Goal: Communication & Community: Answer question/provide support

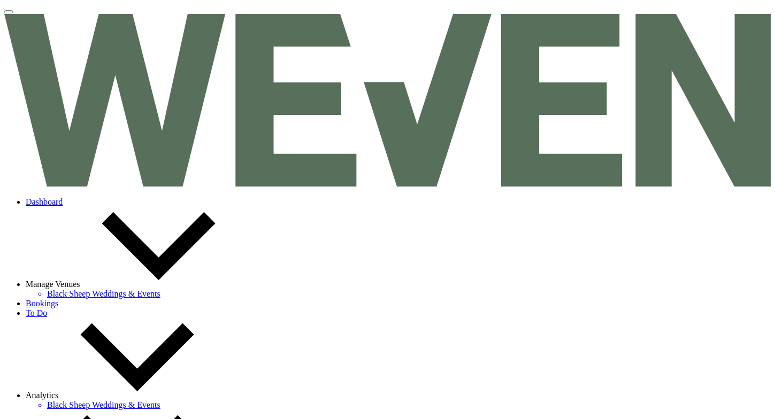
click at [63, 197] on link "Dashboard" at bounding box center [44, 201] width 37 height 9
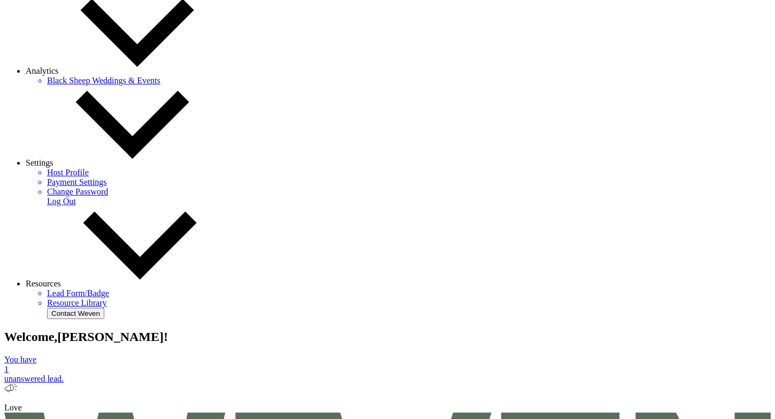
scroll to position [325, 0]
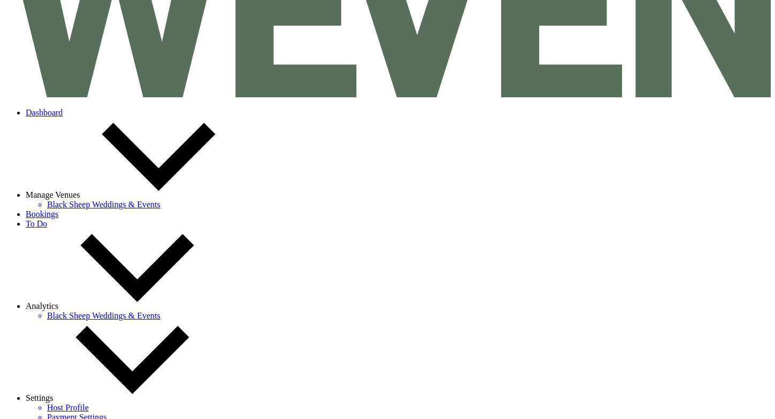
scroll to position [85, 0]
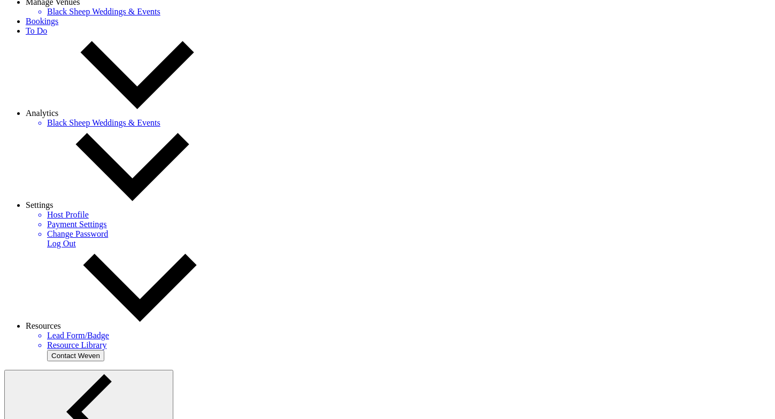
scroll to position [295, 0]
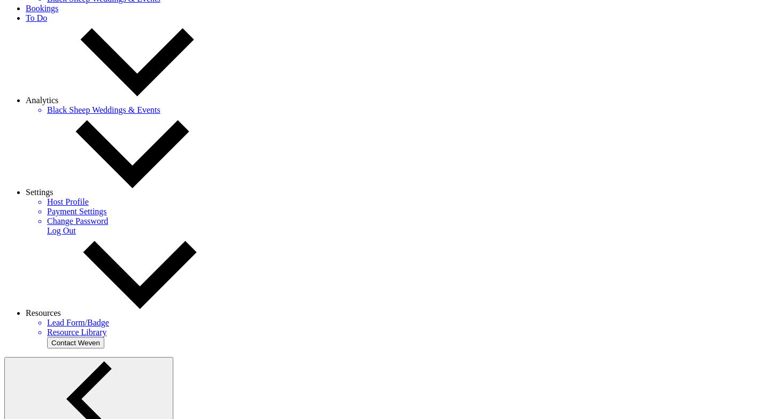
select select "5032"
type input "Limo Bus Contract Attached"
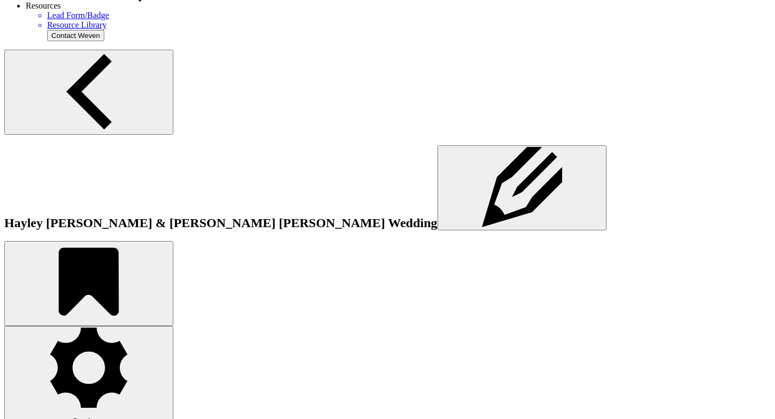
scroll to position [604, 0]
checkbox input "true"
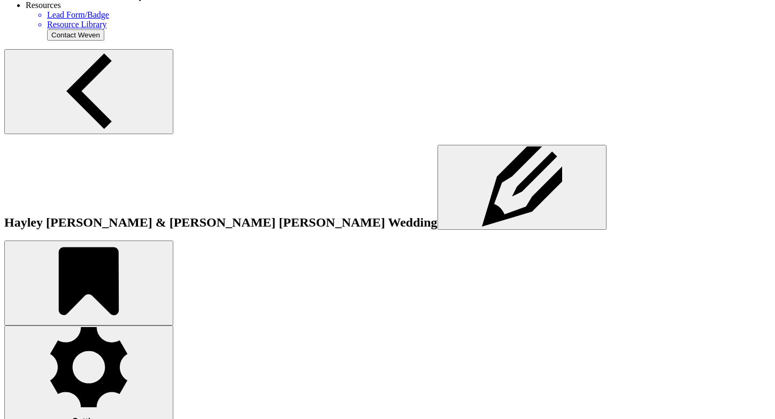
scroll to position [266, 0]
select select "smartCustomField"
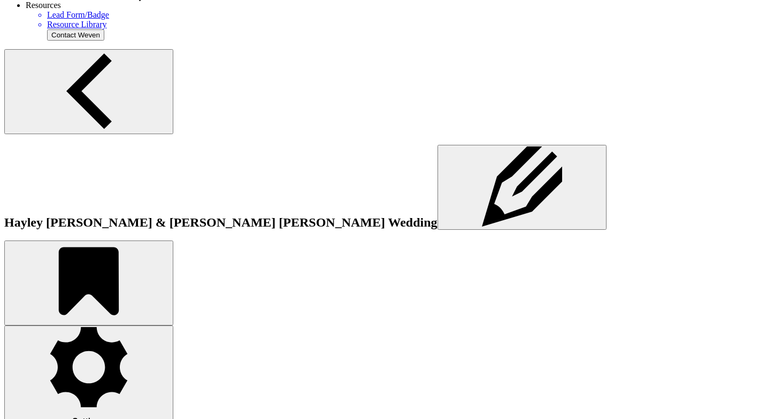
select select "owner"
select select "{{clientNames}}"
drag, startPoint x: 386, startPoint y: 303, endPoint x: 505, endPoint y: 299, distance: 118.3
type textarea "Hayley Frances Honeychurch"
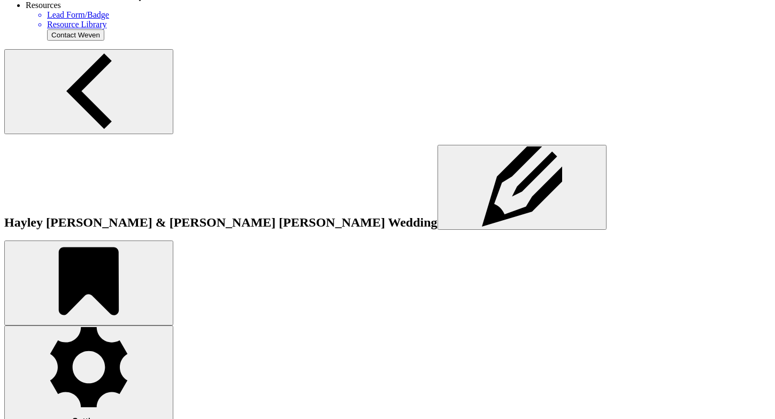
select select "smartCustomField"
select select "owner"
select select "{{clientNames}}"
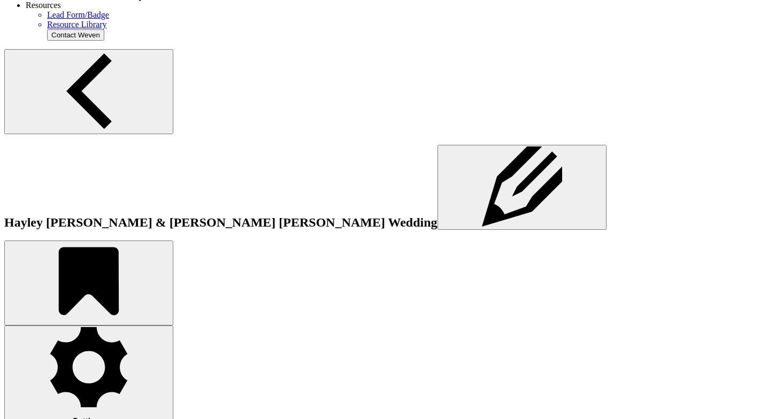
type textarea "Hayley Honeychurch"
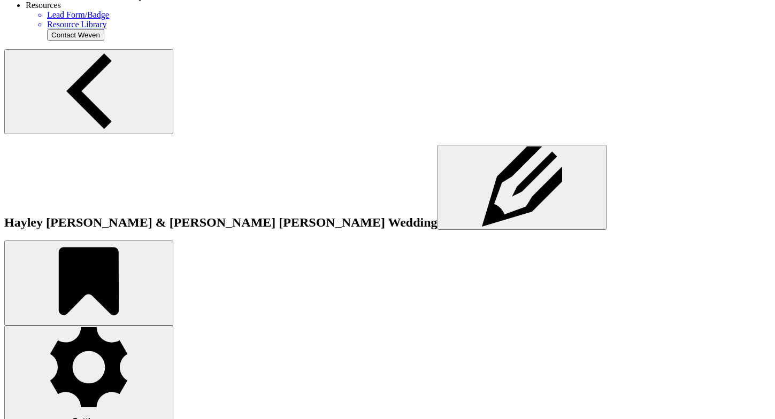
select select "custom_placeholder"
select select "owner"
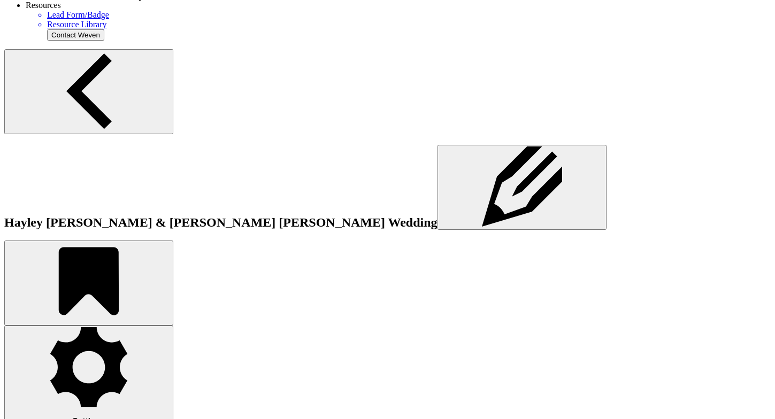
type textarea "Hayley Honeychurch"
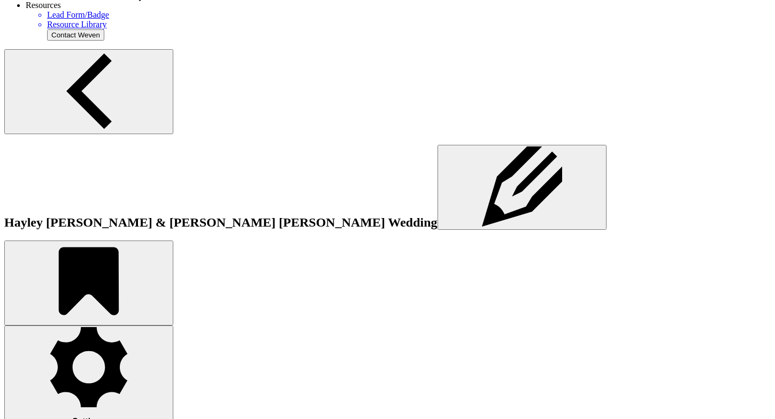
select select "owner"
select select "custom_placeholder"
type textarea "Honeychurch"
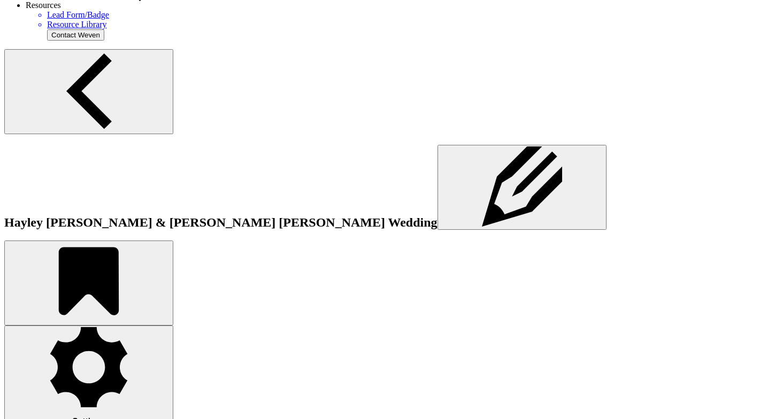
select select "custom_placeholder"
type textarea "Hayley"
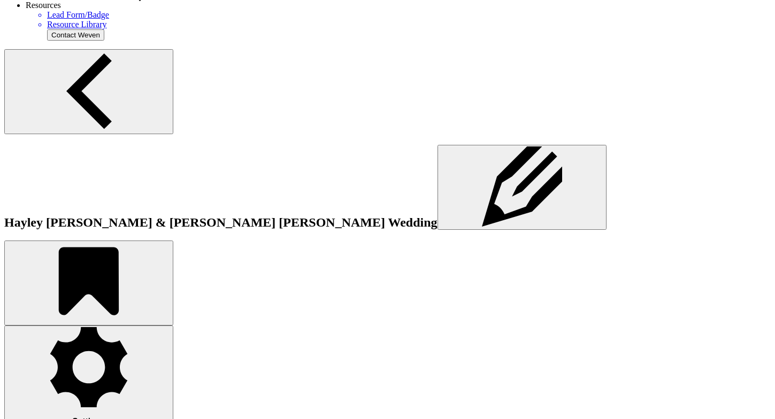
select select "owner"
select select "Address"
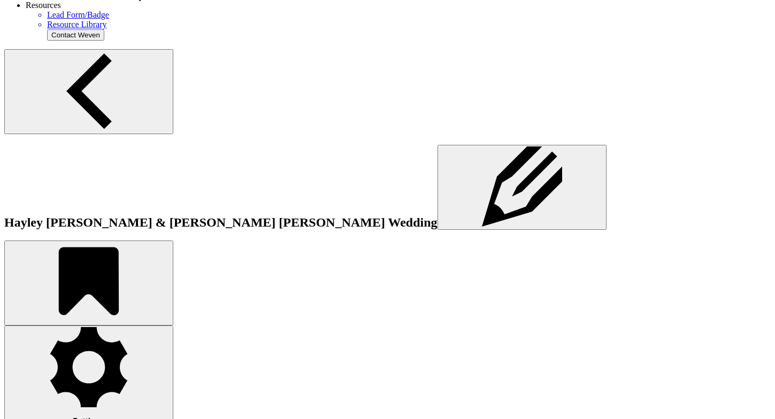
select select "owner"
paste textarea "N4192 Garvey ave, freedom, wi 54130"
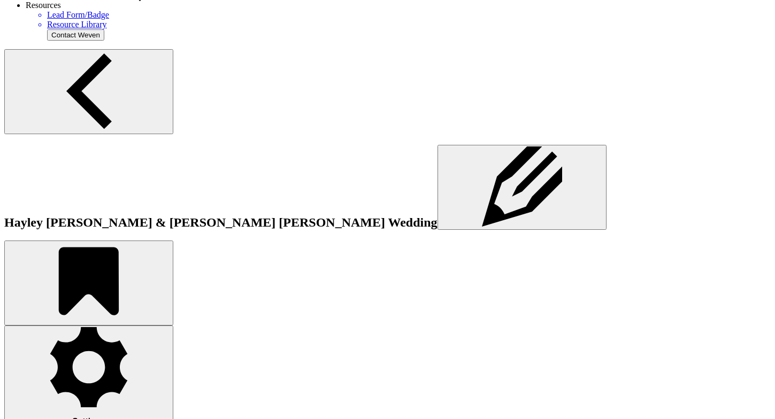
type textarea "N4192 Garvey ave, Freedom, WI 54130"
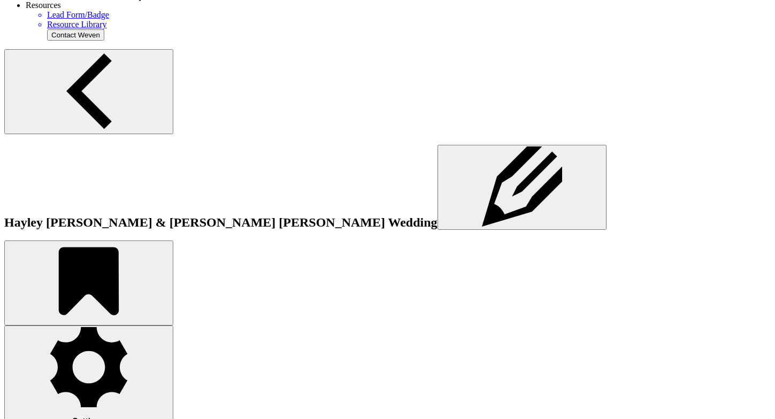
select select "Phone Number"
select select "owner"
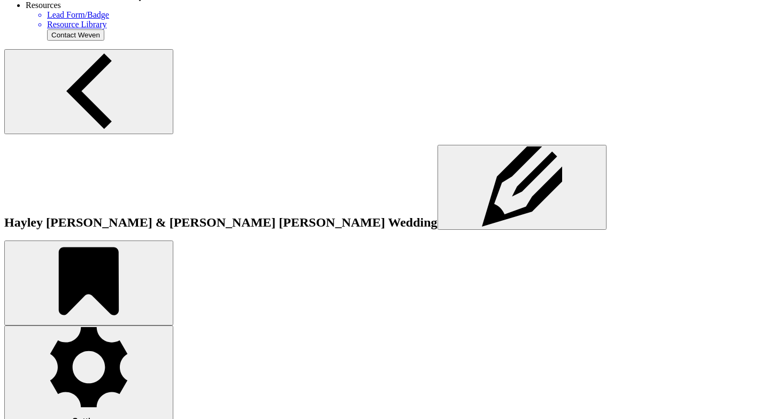
paste textarea "9208588965"
type textarea "920.858.8965"
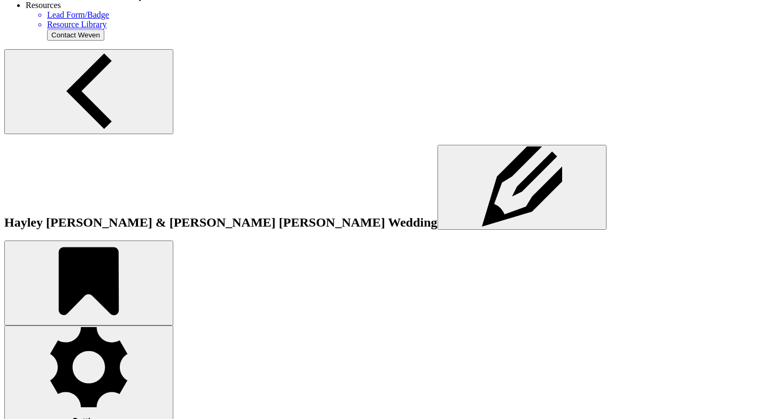
select select "Email"
select select "owner"
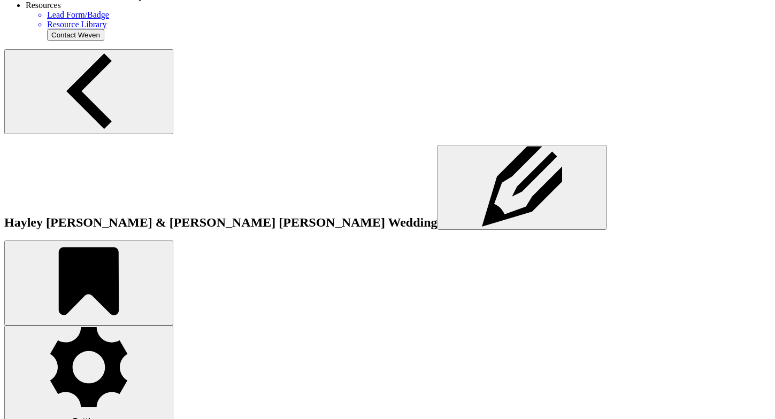
paste textarea "Hayleyhoneychurch1@gmail.com"
type textarea "Hayleyhoneychurch1@gmail.com"
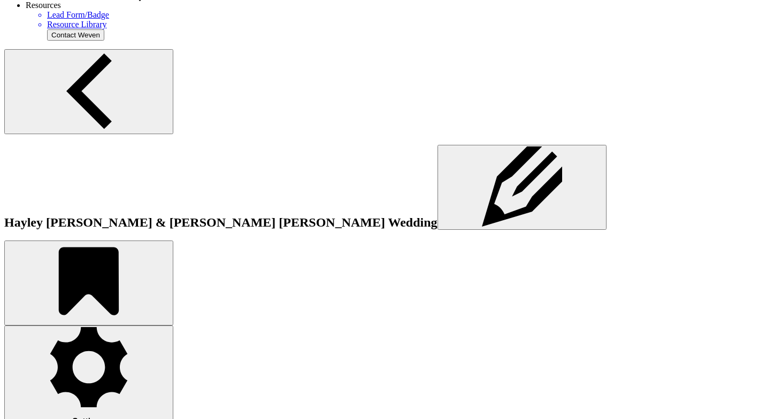
select select "custom_placeholder"
select select "owner"
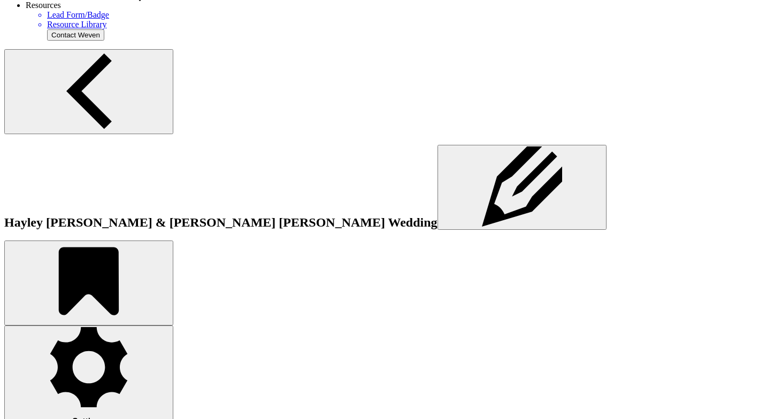
type textarea "Email"
select select "owner"
select select "Number"
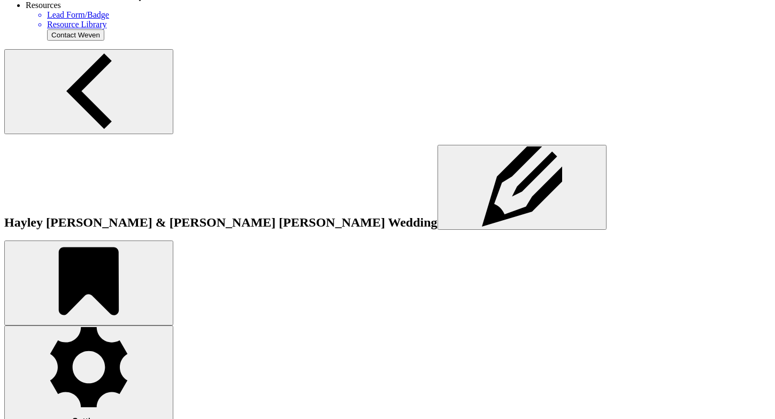
type textarea "4"
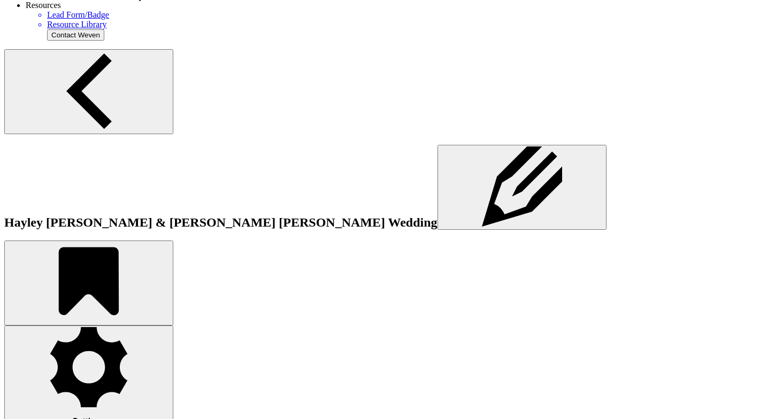
select select "owner"
select select "Time"
type textarea "3:00pm"
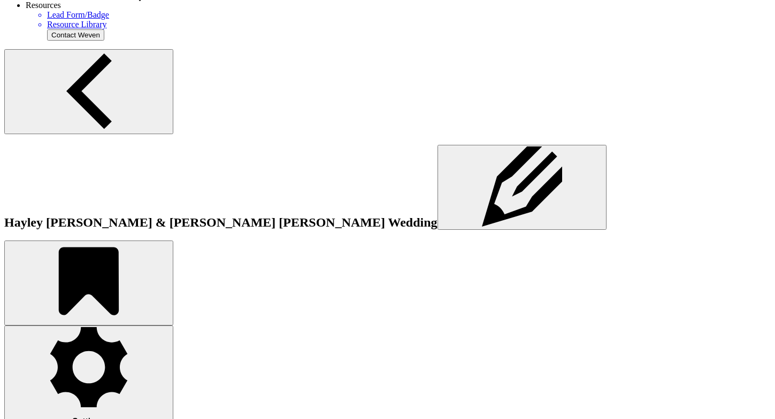
select select "Time"
type textarea "10:00pm"
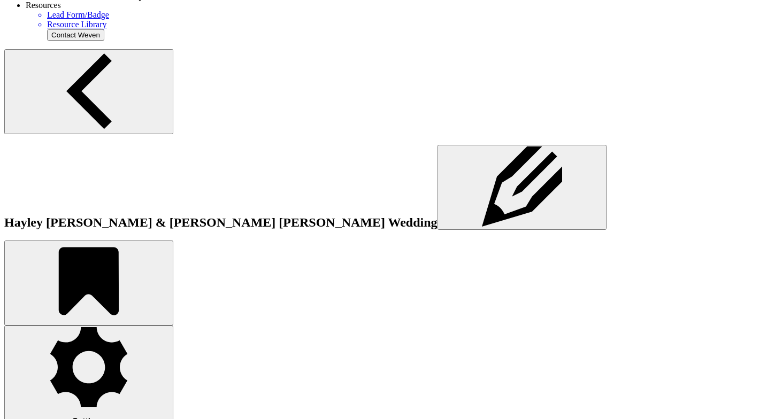
select select "Time"
select select "owner"
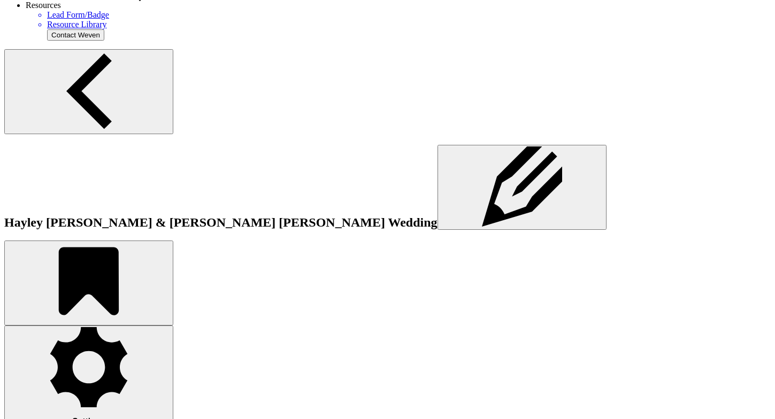
select select "owner"
select select "Time"
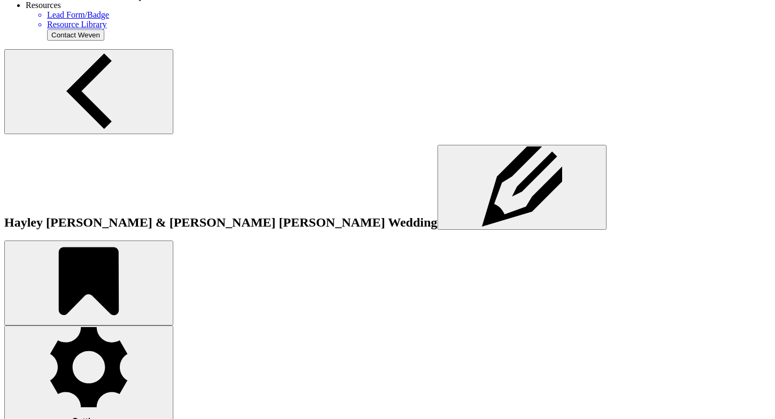
select select "owner"
select select "Time"
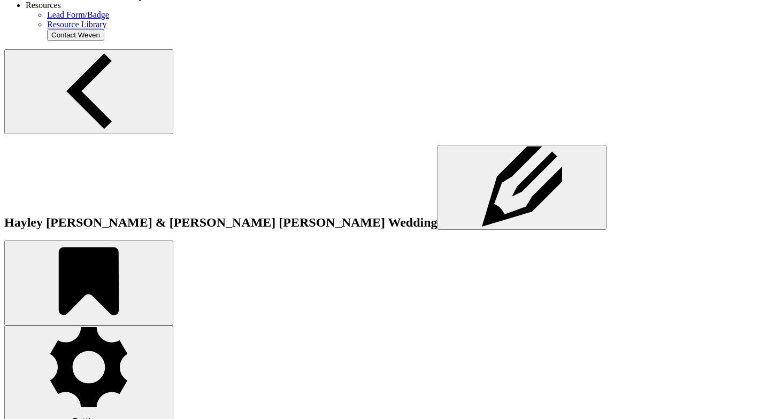
type textarea "2:30pm"
select select "owner"
select select "Time"
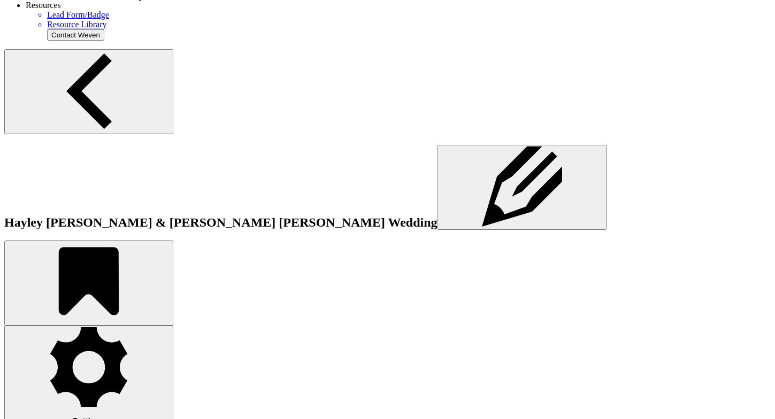
type textarea "3:30pm"
select select "Time"
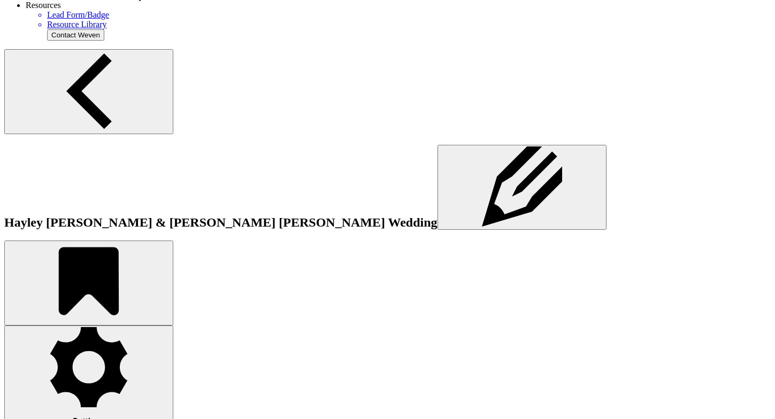
type textarea "12:30am"
select select "Time"
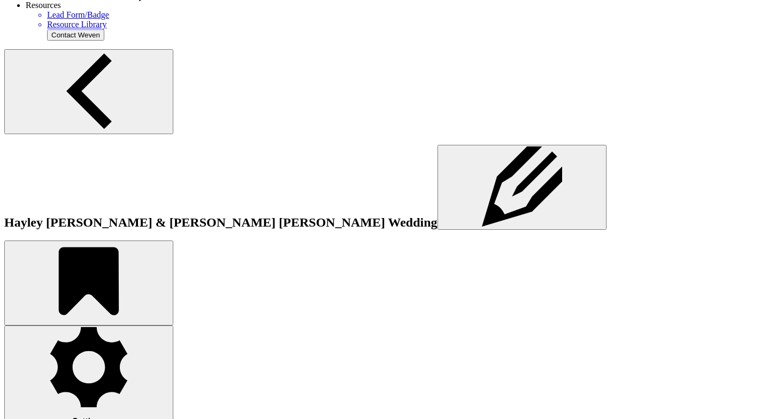
select select "owner"
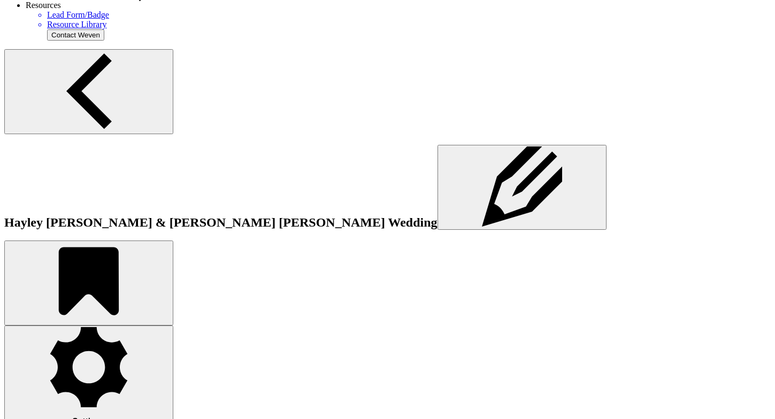
select select "Time"
type textarea "9:30pm"
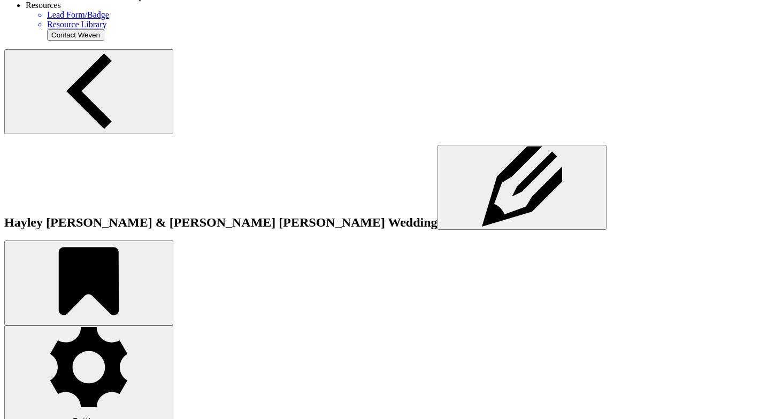
select select "Time"
type textarea "N/A"
select select "owner"
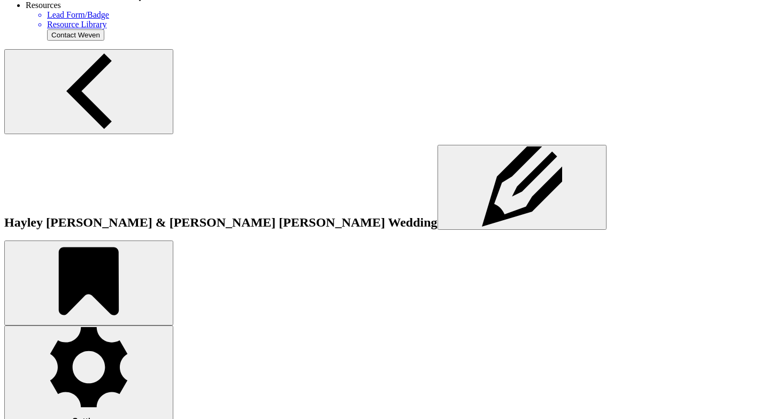
select select "Time"
select select "owner"
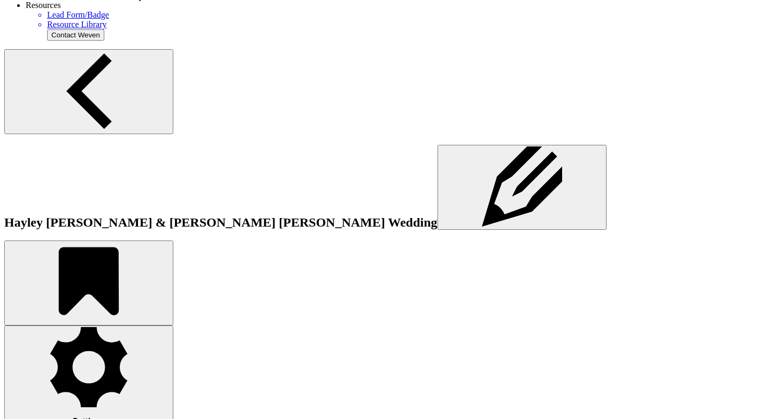
type textarea "n"
type textarea "M"
type textarea "N/A"
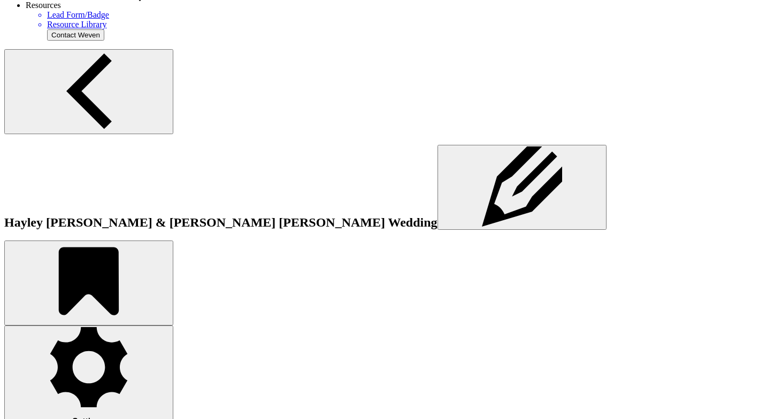
scroll to position [169, 0]
select select "Time"
type textarea "9:30pm"
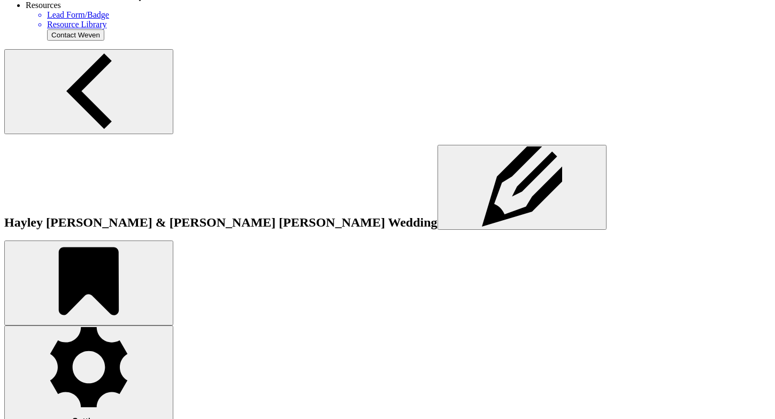
select select "Time"
select select "owner"
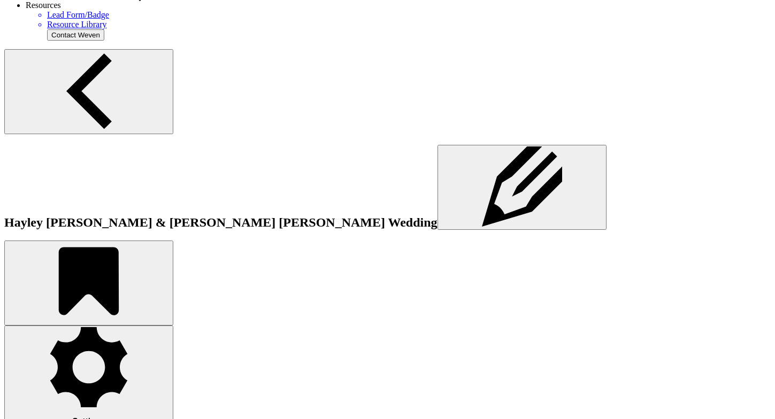
select select "Time"
type textarea "12:30am"
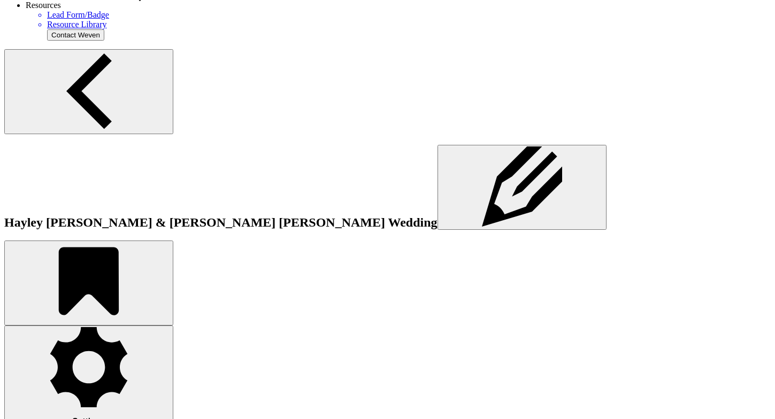
select select "Time"
select select "owner"
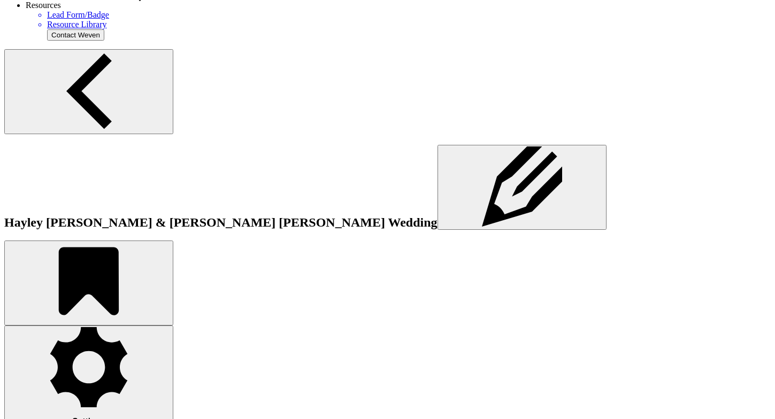
select select "Location"
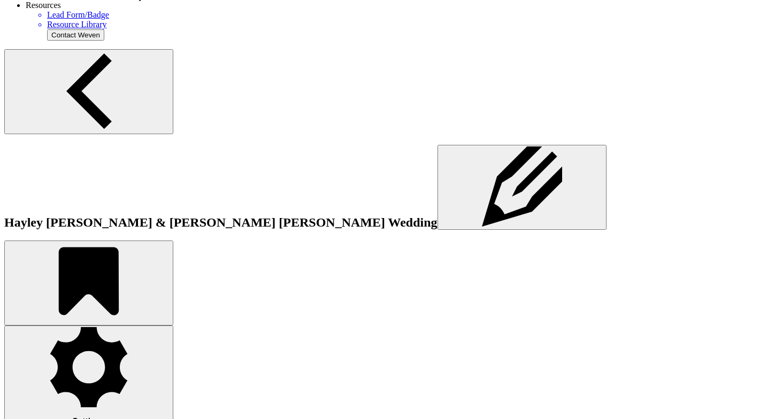
paste textarea "850 Kepler drive"
type textarea "Country Inn & Suites, 850 Kepler Dr, Green Bay, WI"
select select "owner"
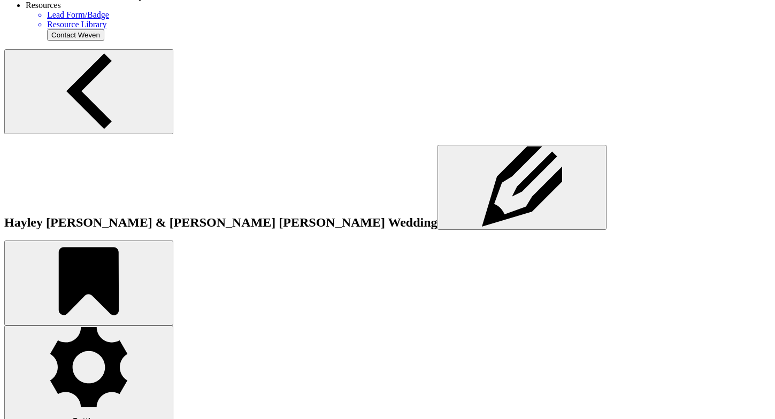
select select "custom_placeholder"
type textarea "Black Sheep Weddings & Events"
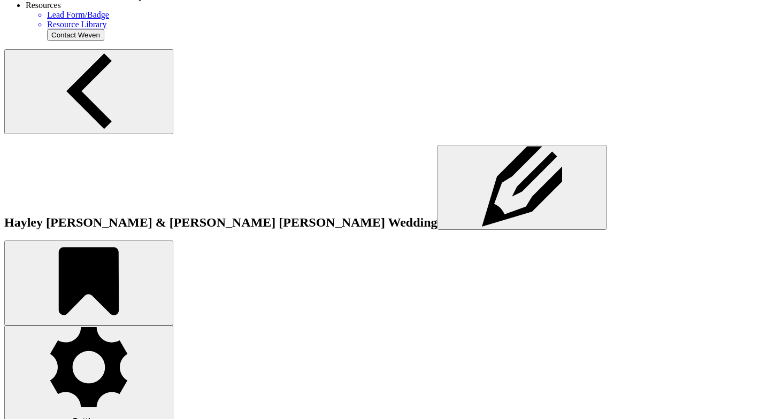
select select "custom_placeholder"
select select "owner"
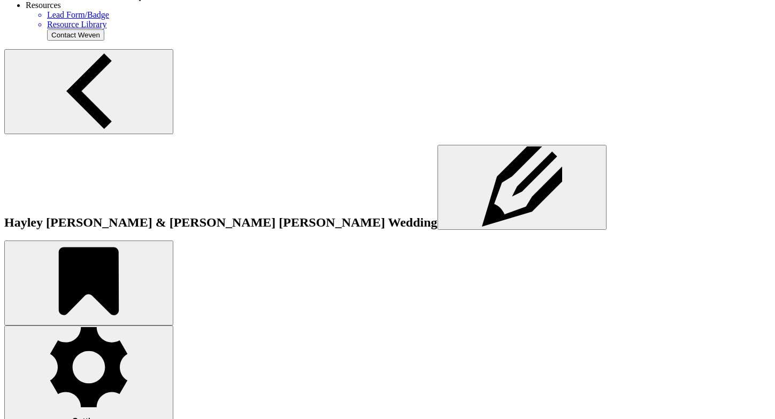
select select "Location"
type textarea "Country Inn & Suites"
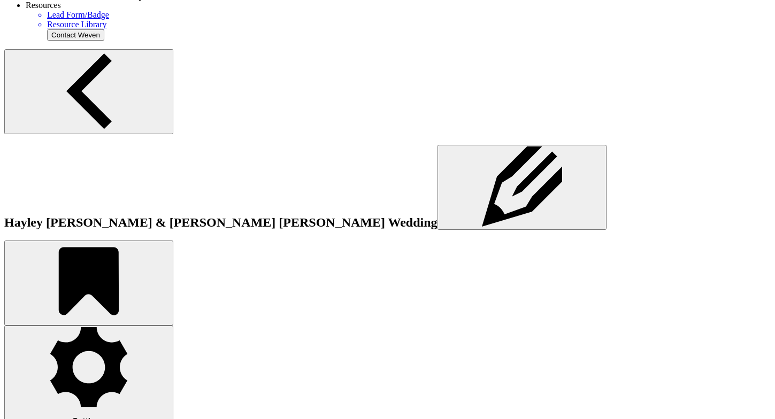
select select "Location"
select select "owner"
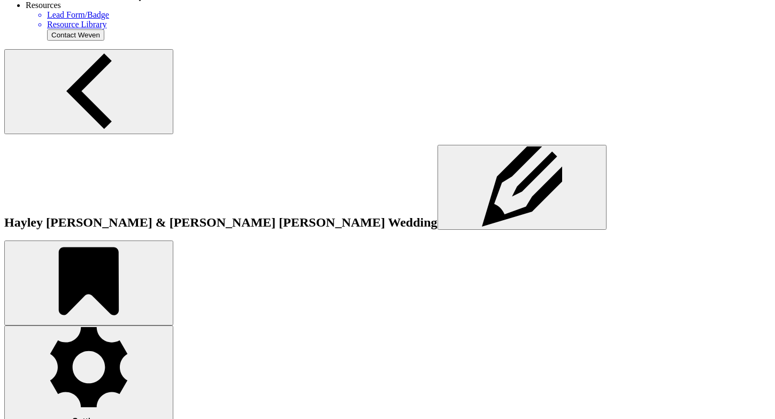
select select "Number"
type textarea "TBD"
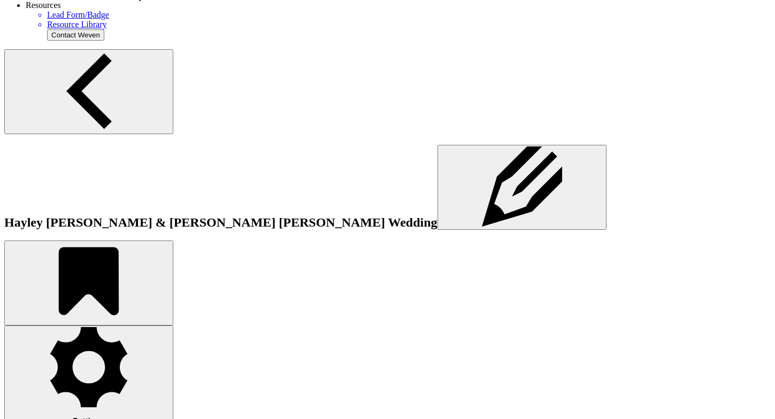
select select "custom_placeholder"
select select "owner"
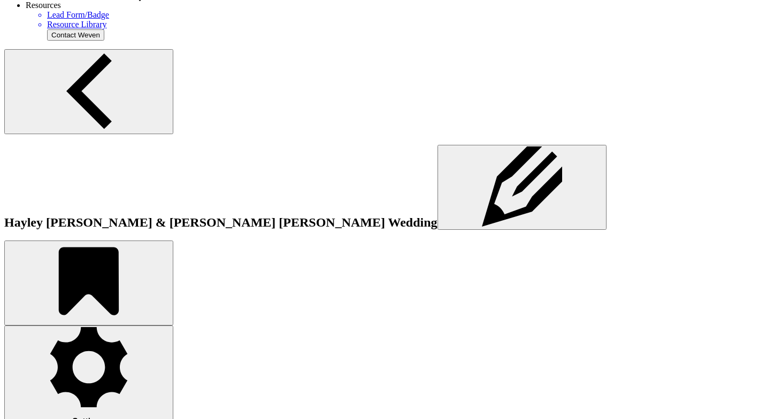
type textarea "No"
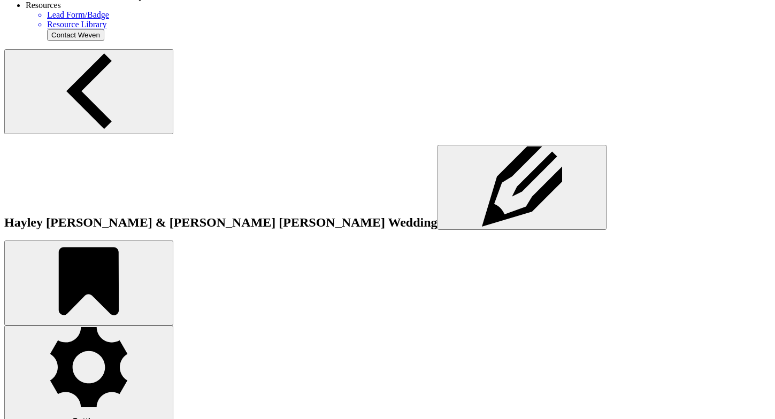
select select "custom_placeholder"
select select "owner"
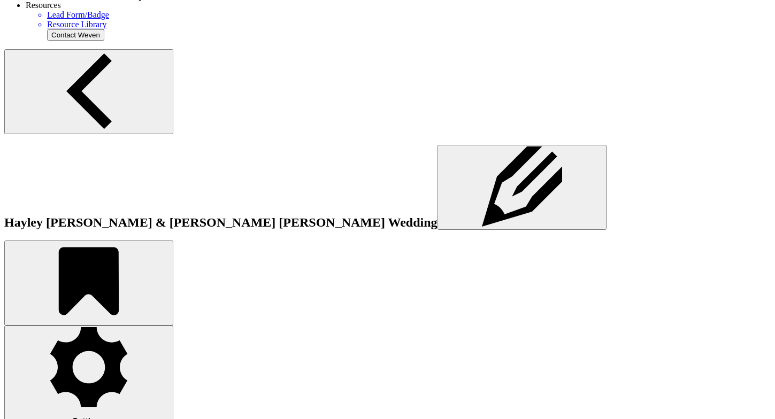
type textarea "No"
select select "owner"
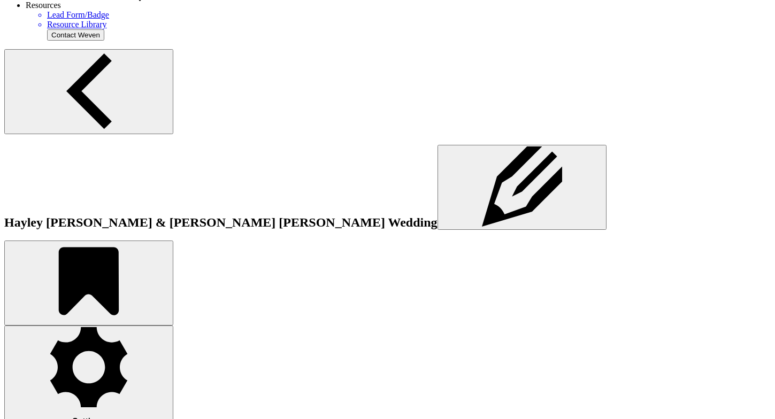
select select "Amount"
type textarea "800.00"
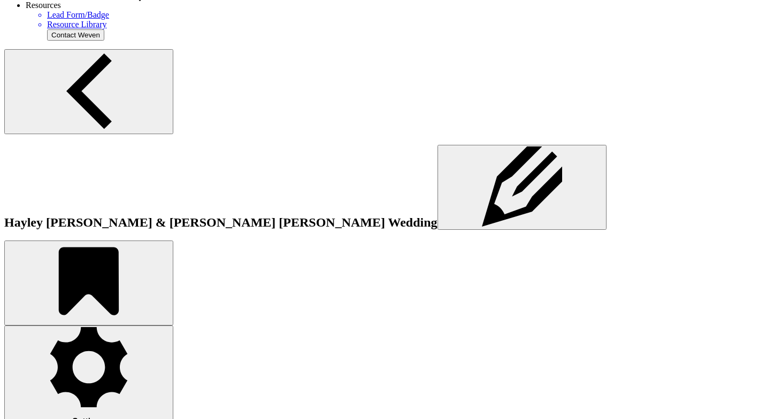
select select "owner"
select select "Amount"
type textarea "120.00"
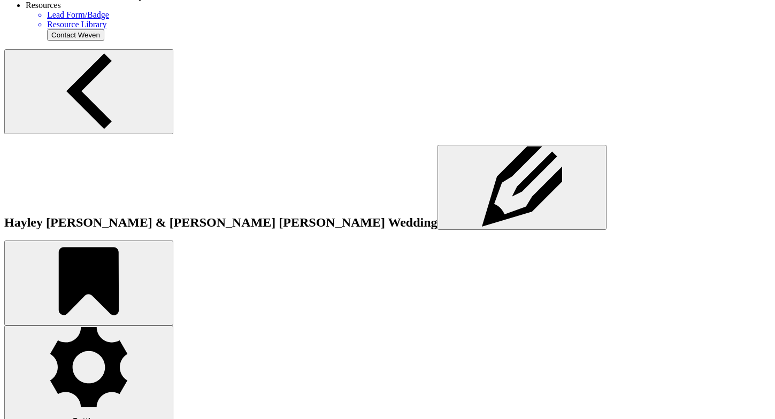
select select "owner"
select select "Amount"
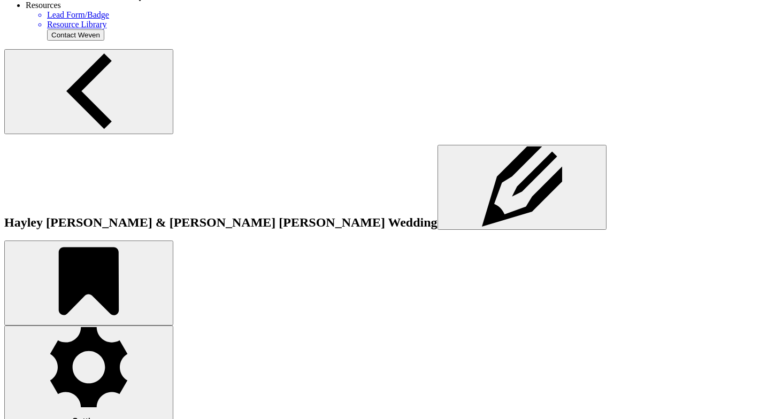
type textarea "920.00"
select select "owner"
select select "Date"
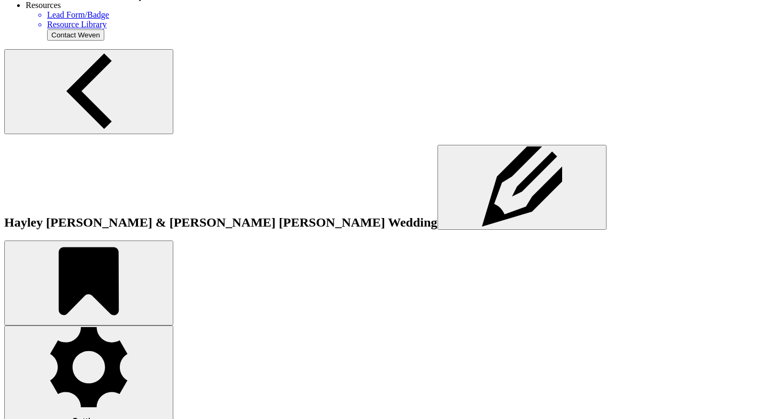
type textarea "with signed contract"
select select "owner"
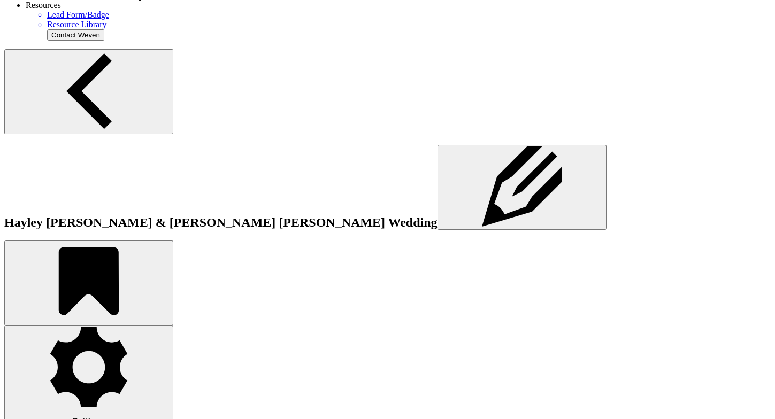
select select "Amount"
type textarea "670.00"
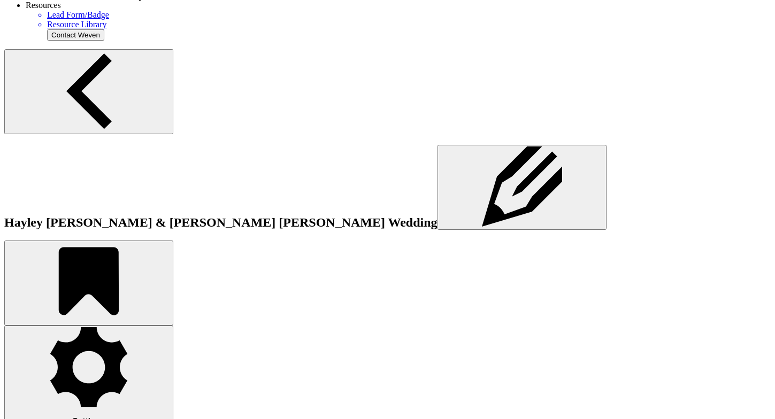
select select "owner"
select select "Date"
select select "owner"
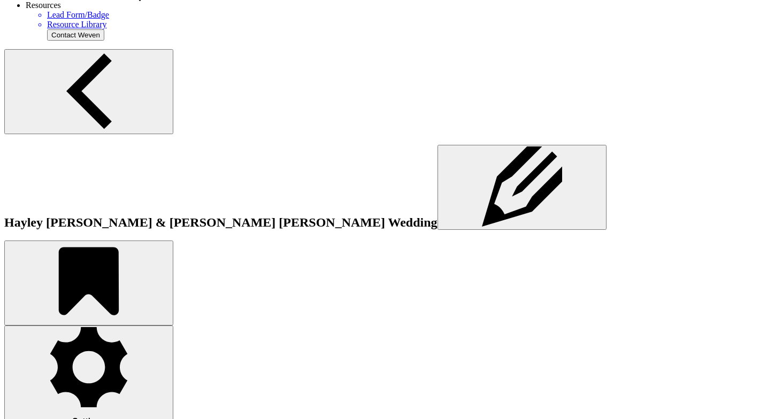
select select "Date"
type textarea "09/04/2025"
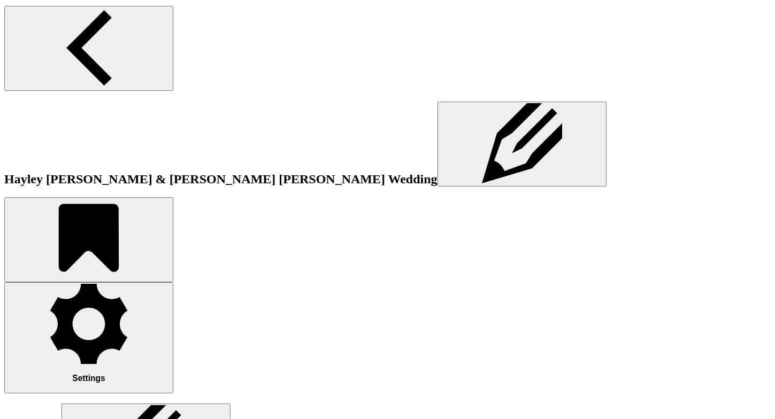
scroll to position [647, 0]
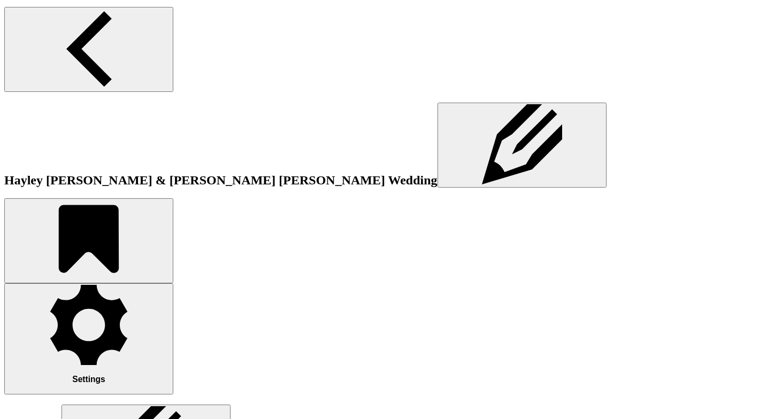
scroll to position [659, 0]
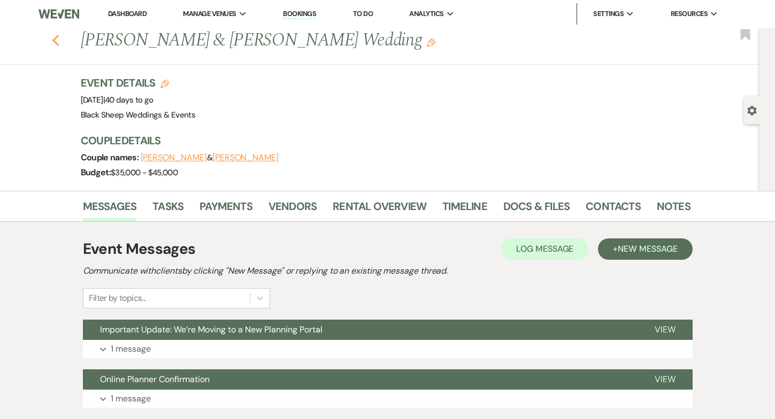
click at [59, 40] on icon "Previous" at bounding box center [56, 40] width 8 height 13
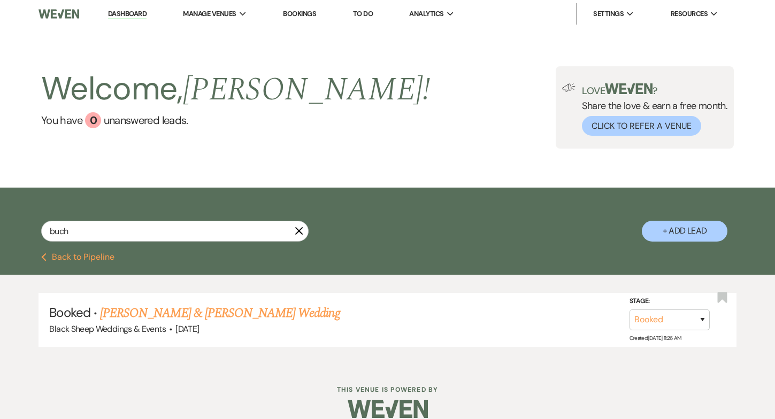
click at [301, 232] on icon "X" at bounding box center [299, 231] width 9 height 9
